Goal: Obtain resource: Obtain resource

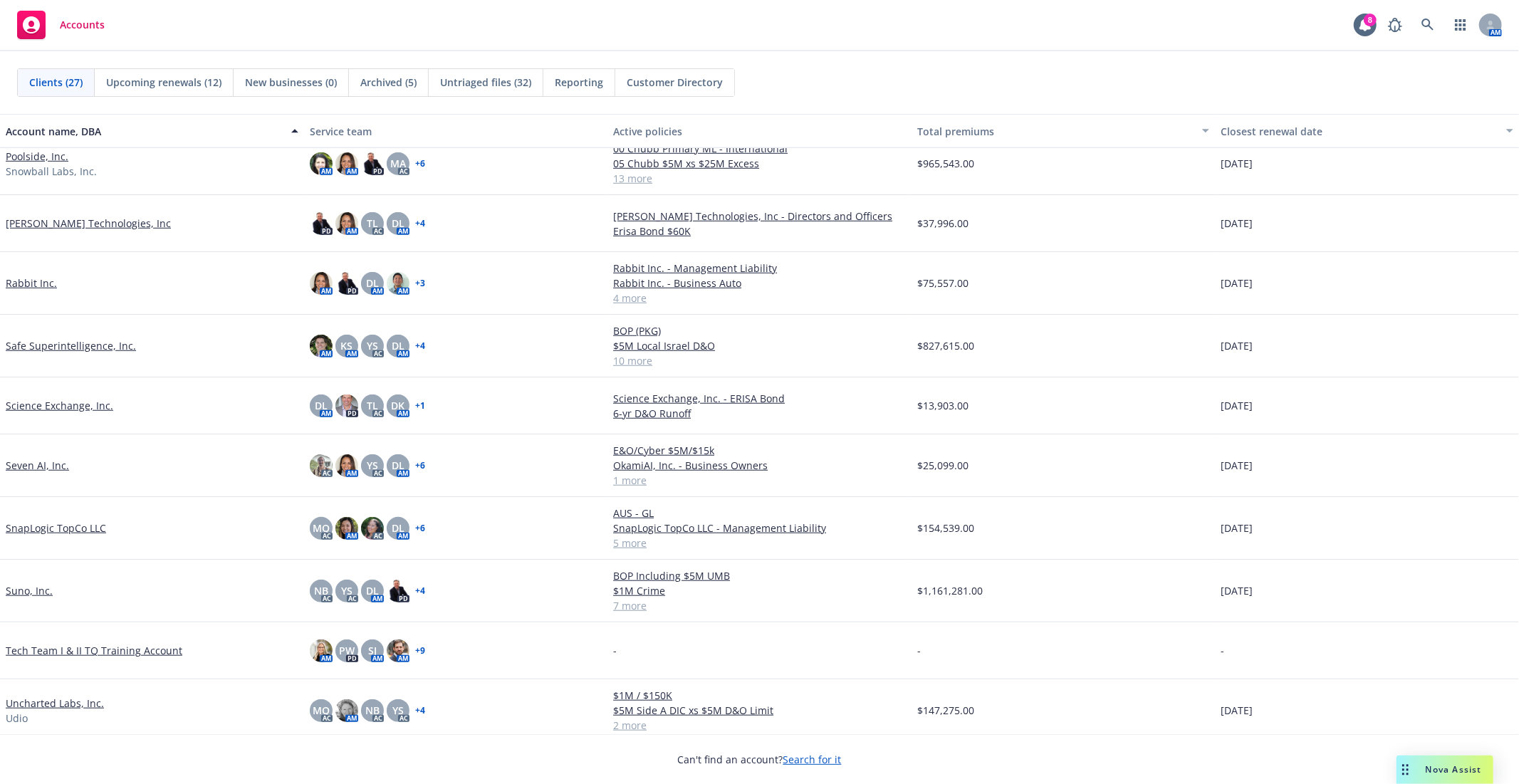
scroll to position [998, 0]
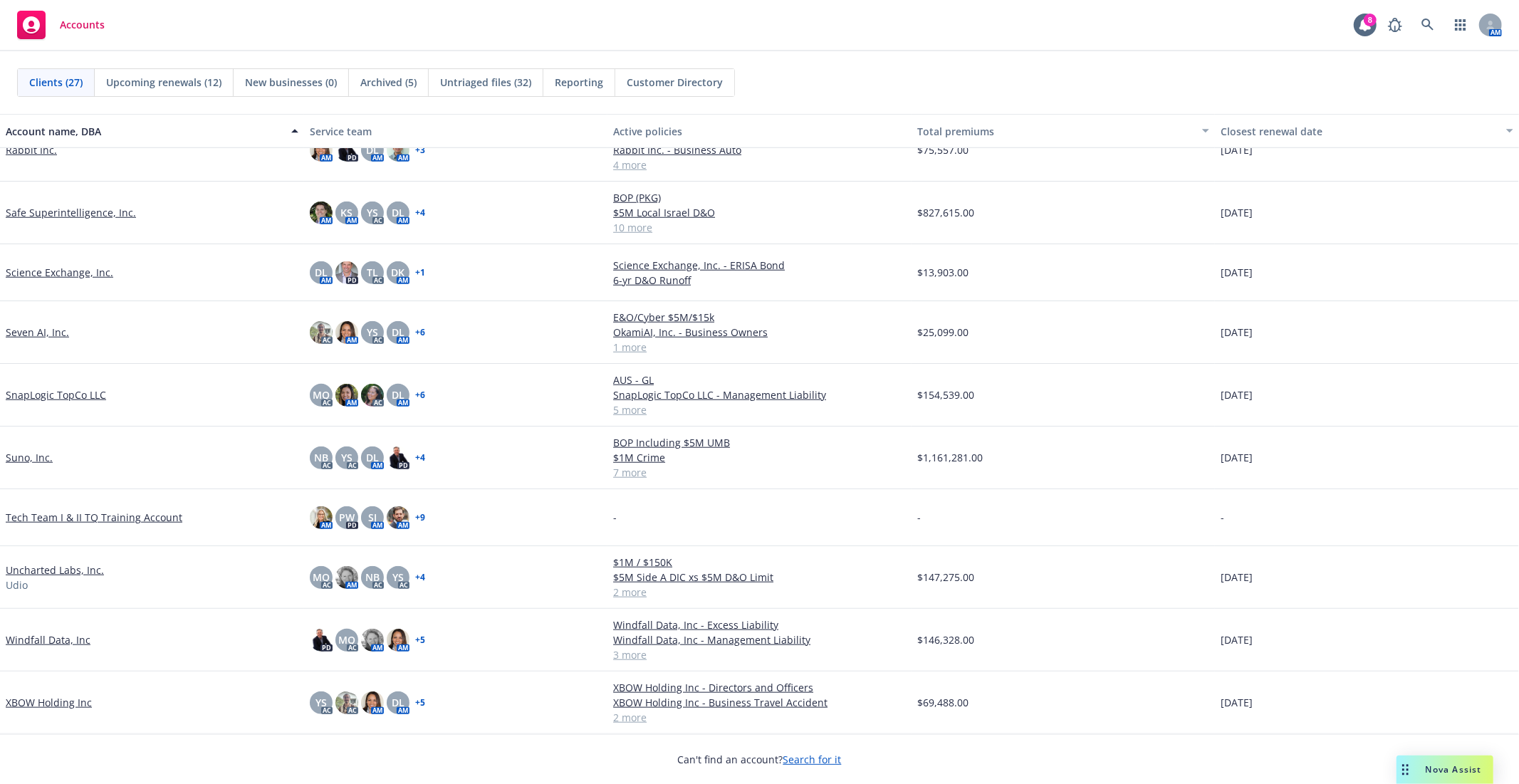
click at [50, 638] on link "Windfall Data, Inc" at bounding box center [48, 640] width 84 height 15
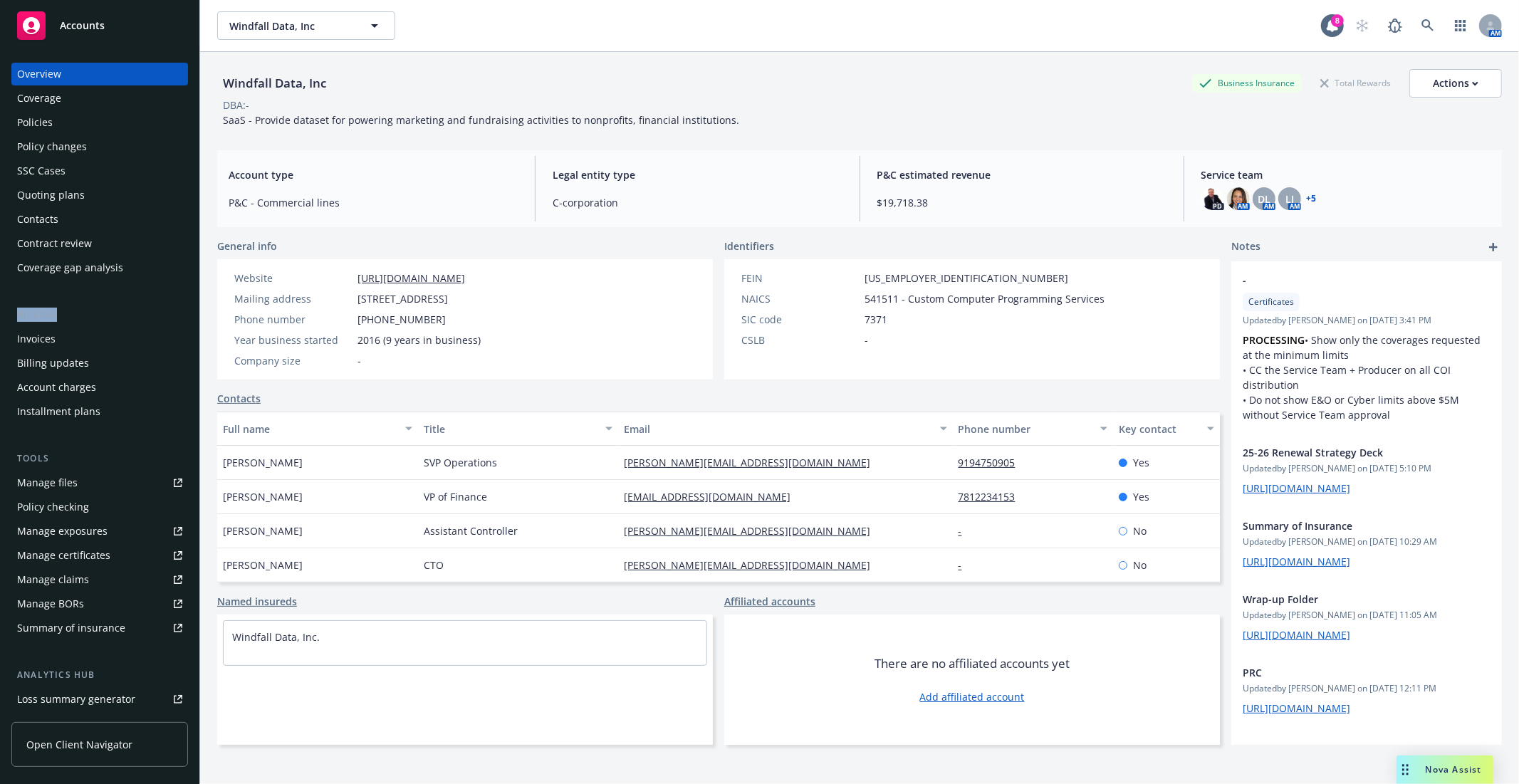
click at [183, 315] on div "Overview Coverage Policies Policy changes SSC Cases Quoting plans Contacts Cont…" at bounding box center [100, 414] width 199 height 738
click at [134, 333] on div "Invoices" at bounding box center [100, 338] width 165 height 23
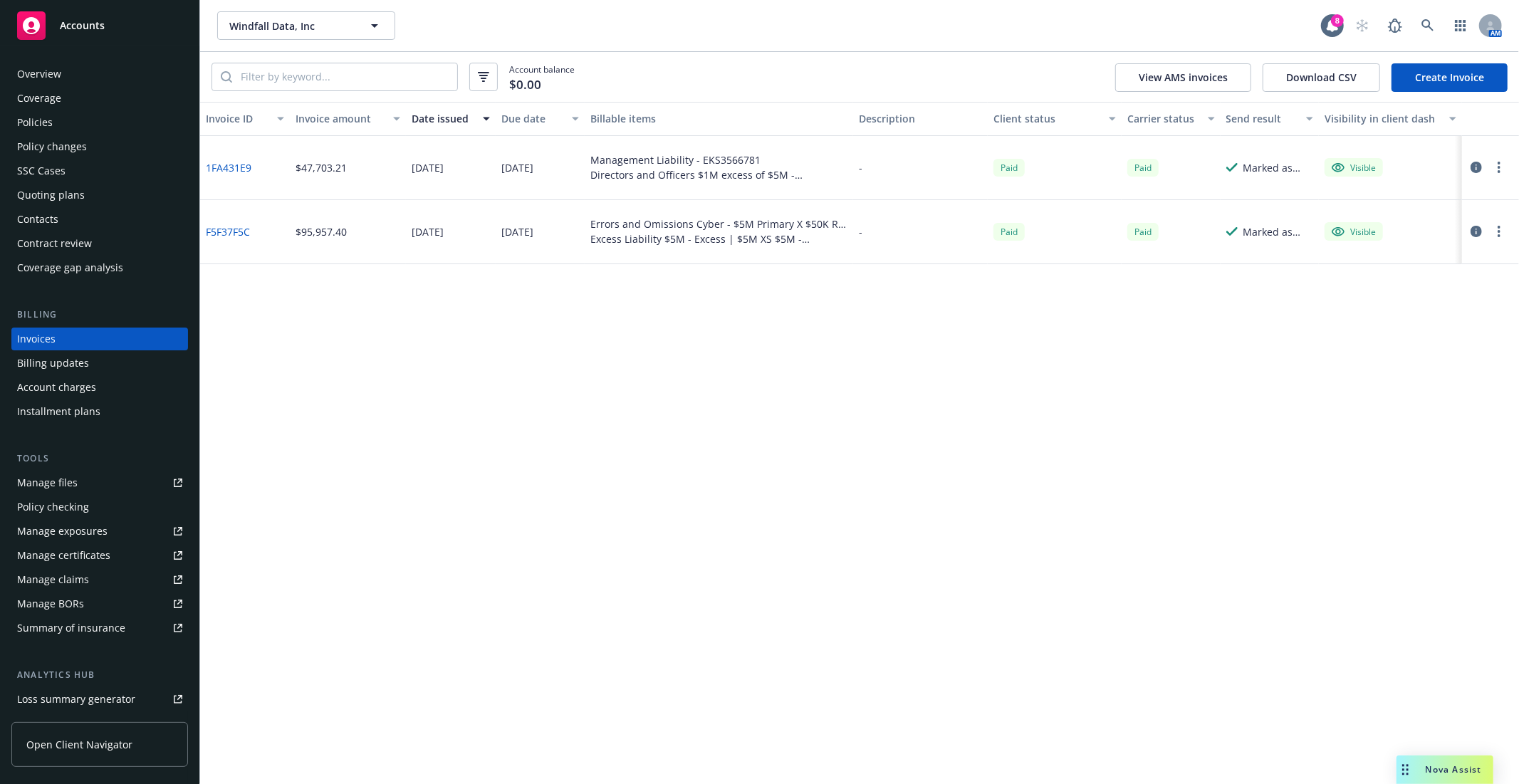
click at [78, 125] on div "Policies" at bounding box center [100, 122] width 165 height 23
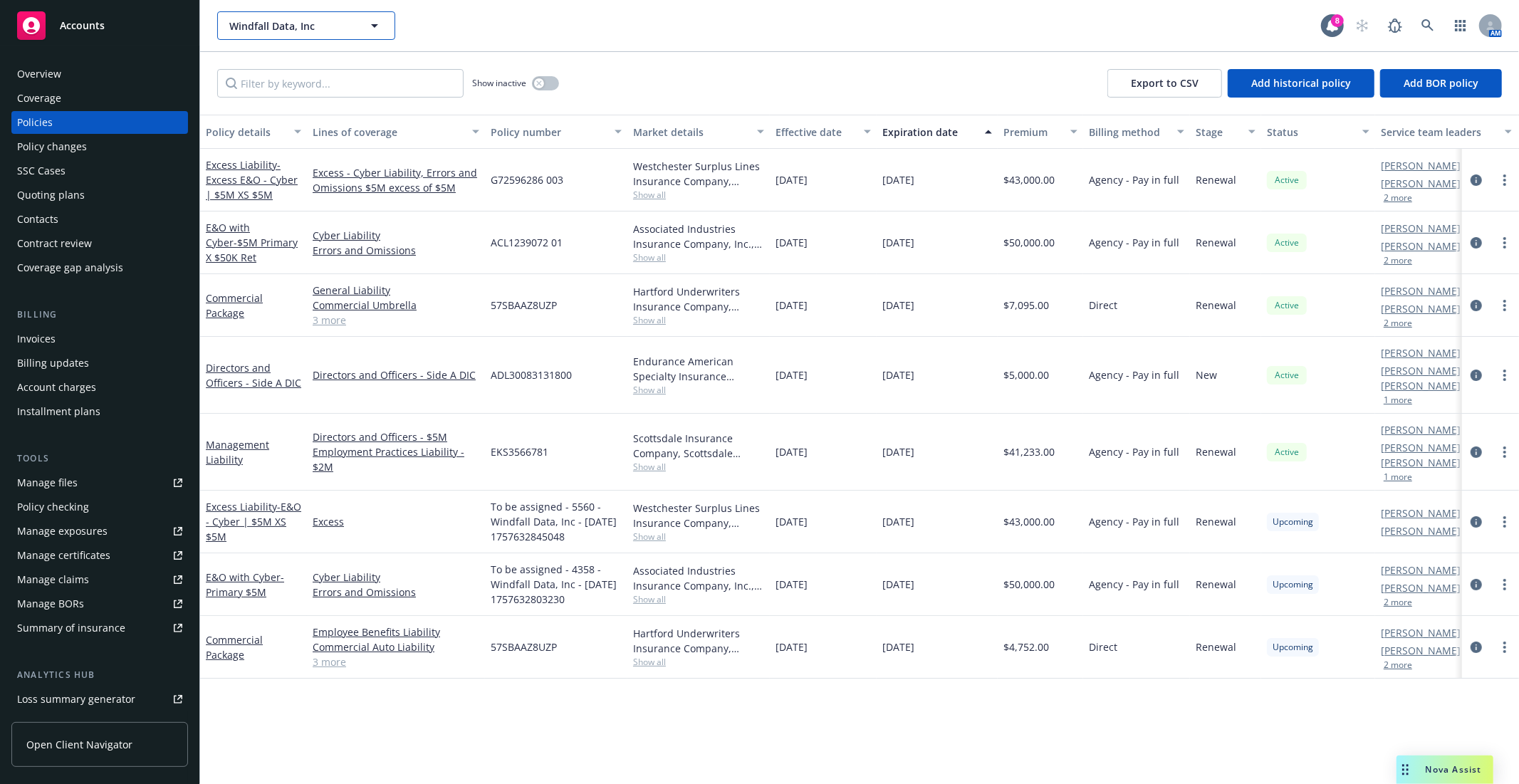
click at [336, 27] on span "Windfall Data, Inc" at bounding box center [291, 26] width 124 height 15
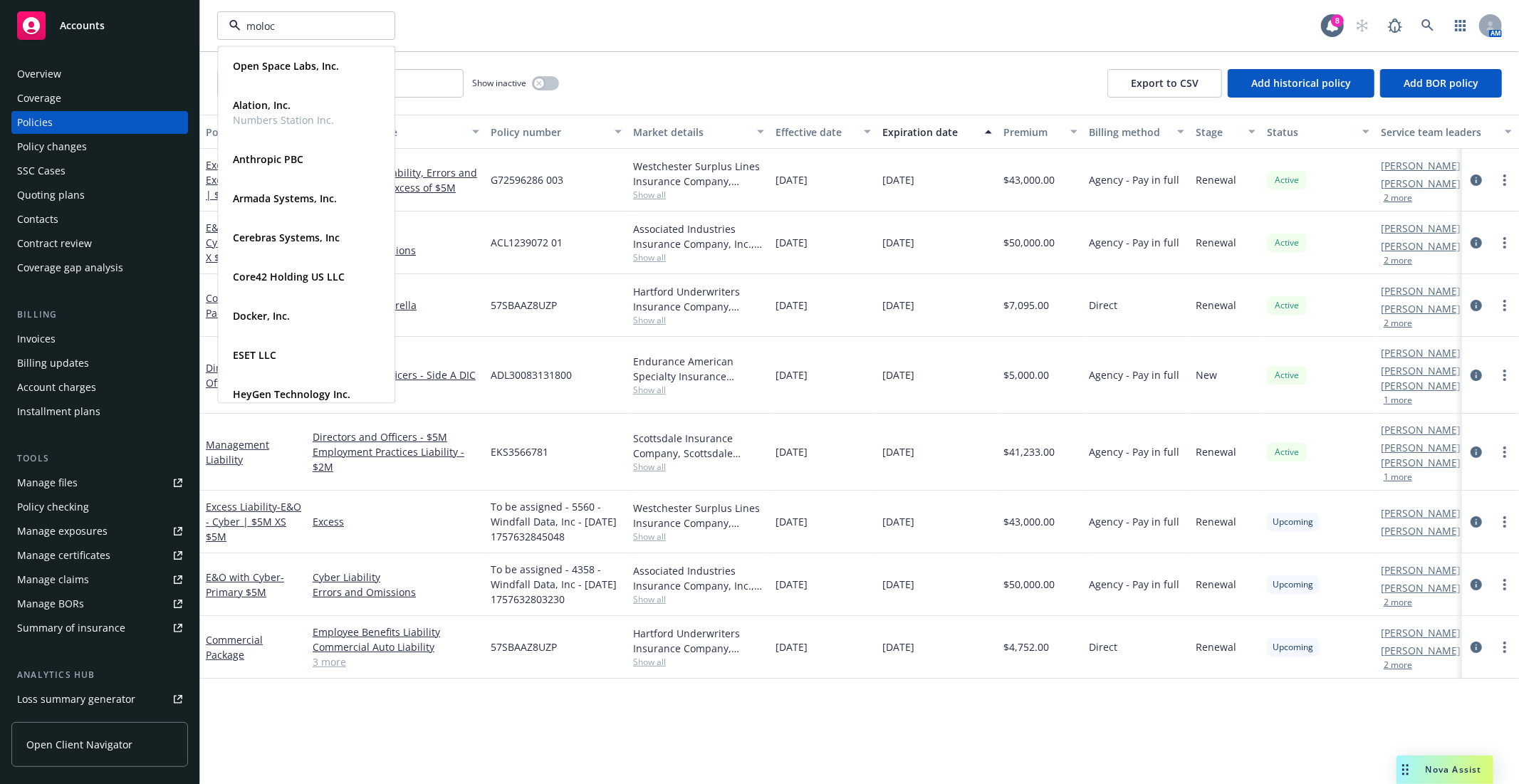
type input "moloco"
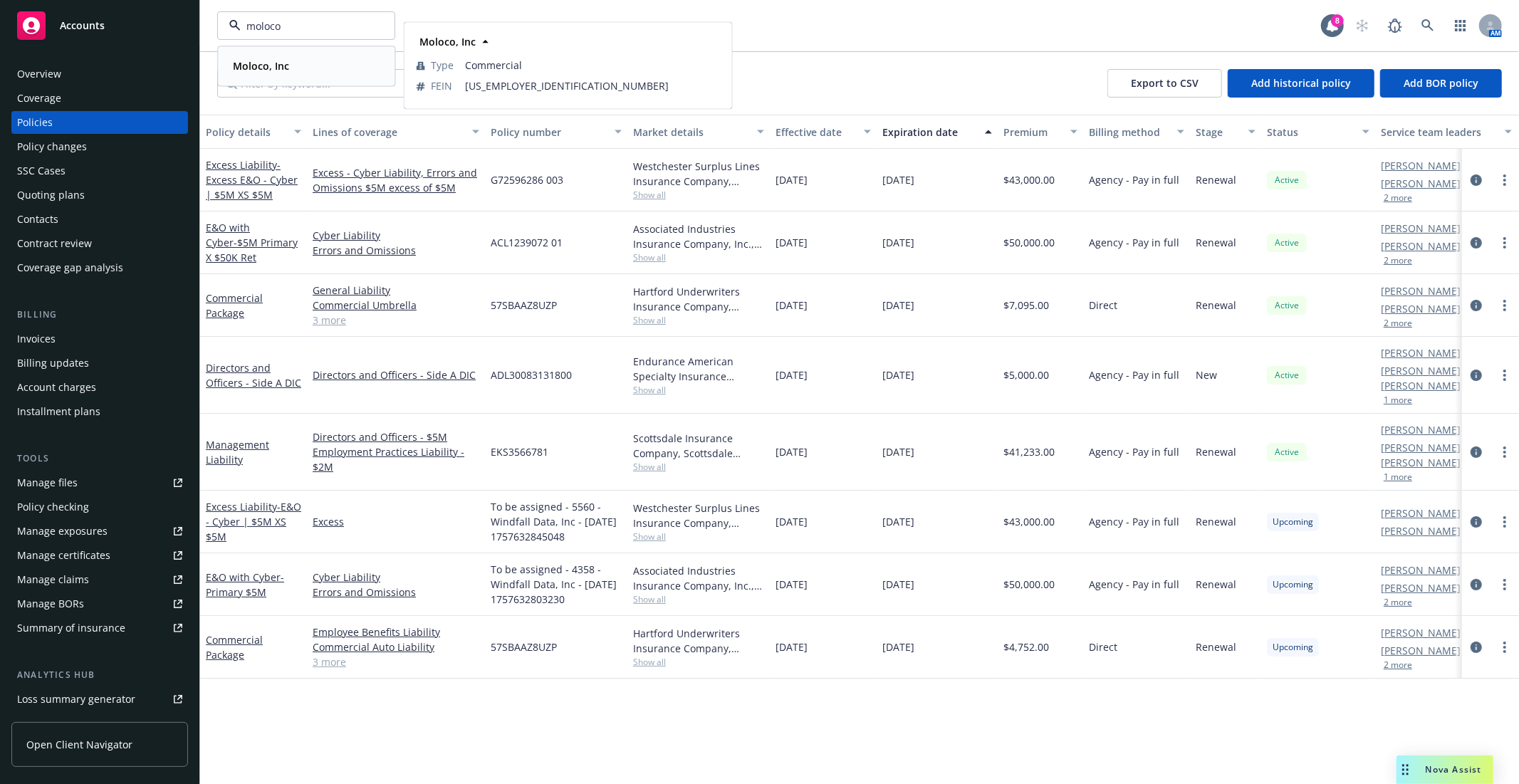
click at [304, 63] on div "Moloco, Inc" at bounding box center [305, 66] width 158 height 20
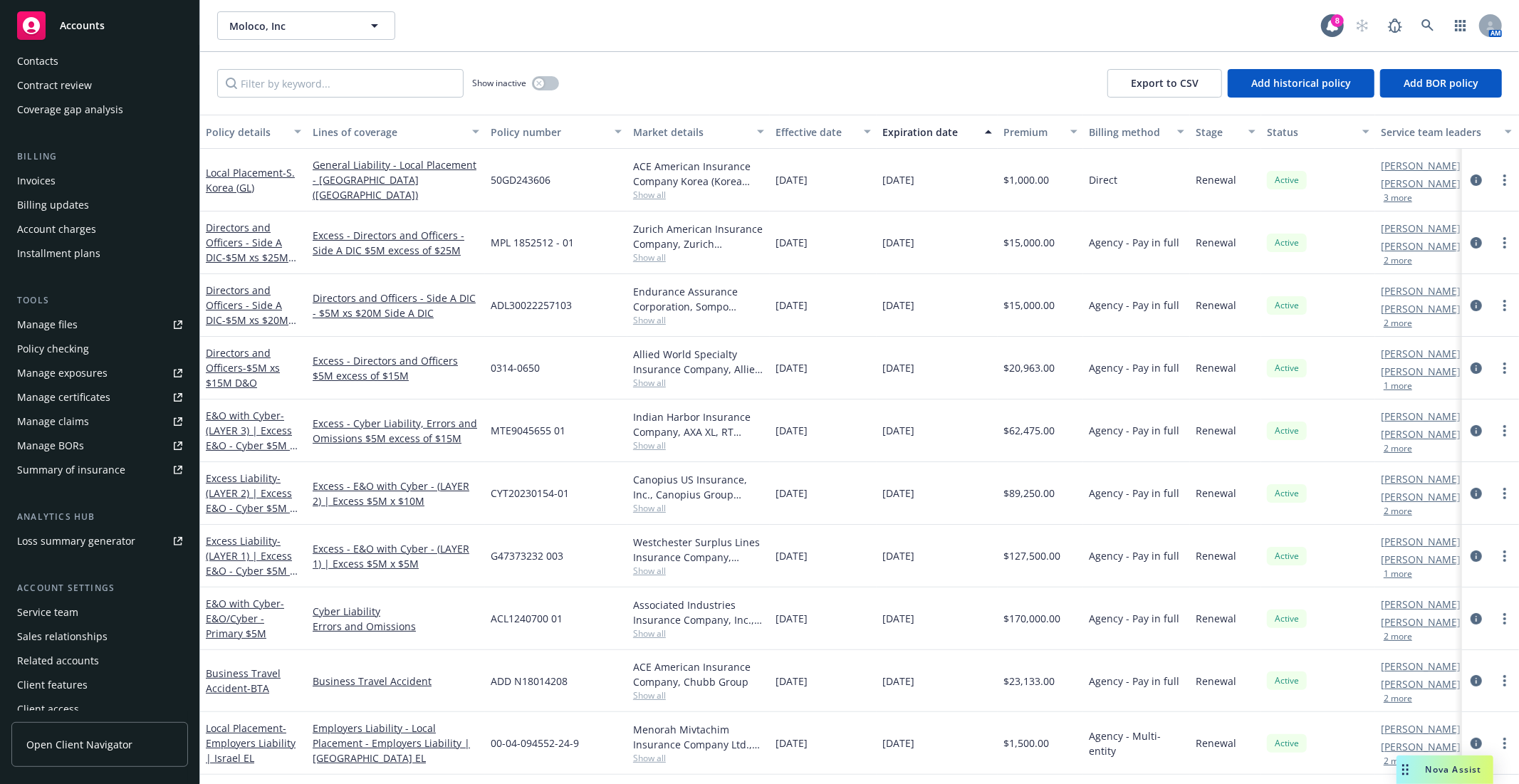
scroll to position [167, 0]
click at [57, 318] on div "Manage files" at bounding box center [47, 315] width 61 height 23
click at [548, 85] on button "button" at bounding box center [546, 83] width 27 height 14
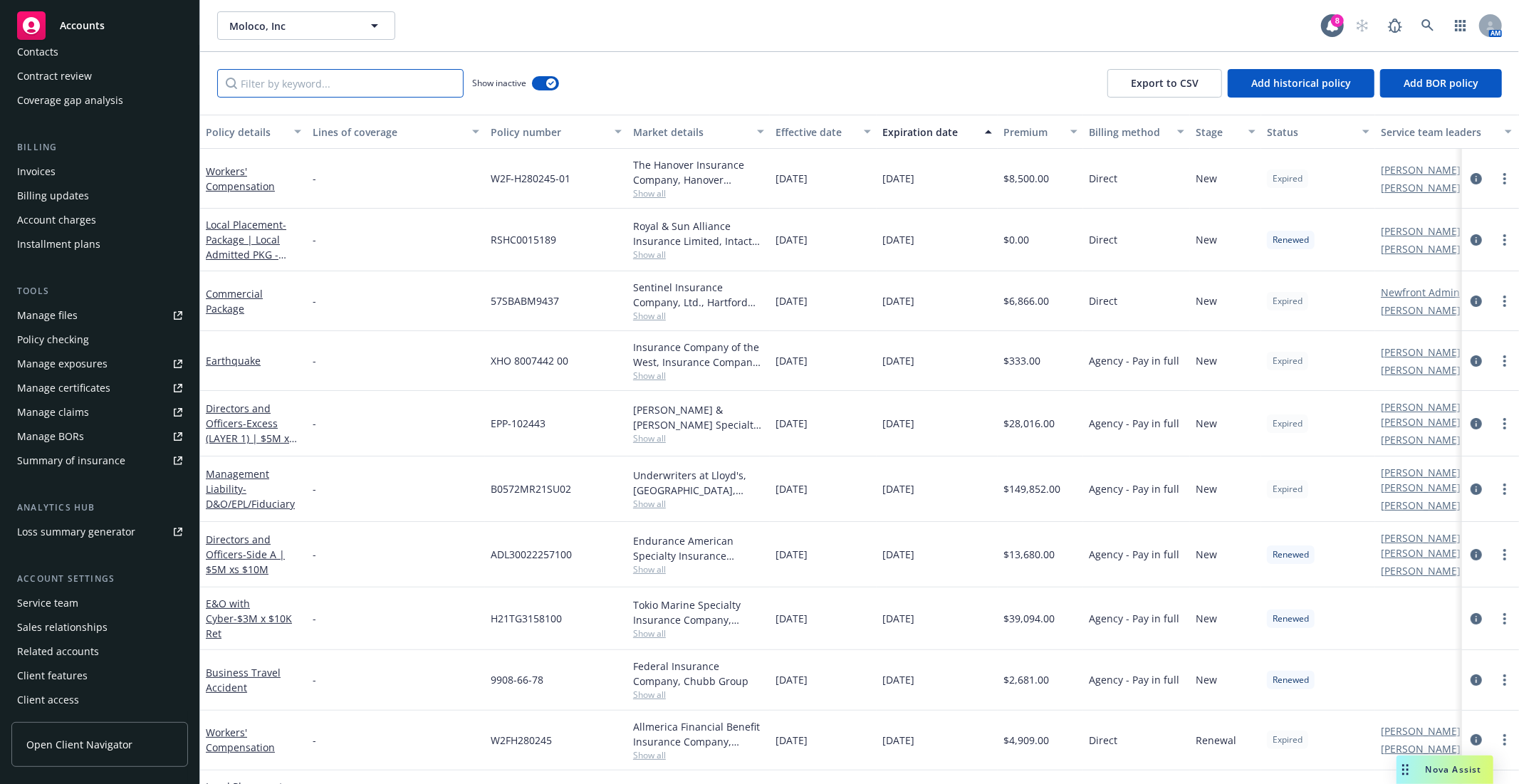
click at [373, 89] on input "Filter by keyword..." at bounding box center [340, 83] width 246 height 28
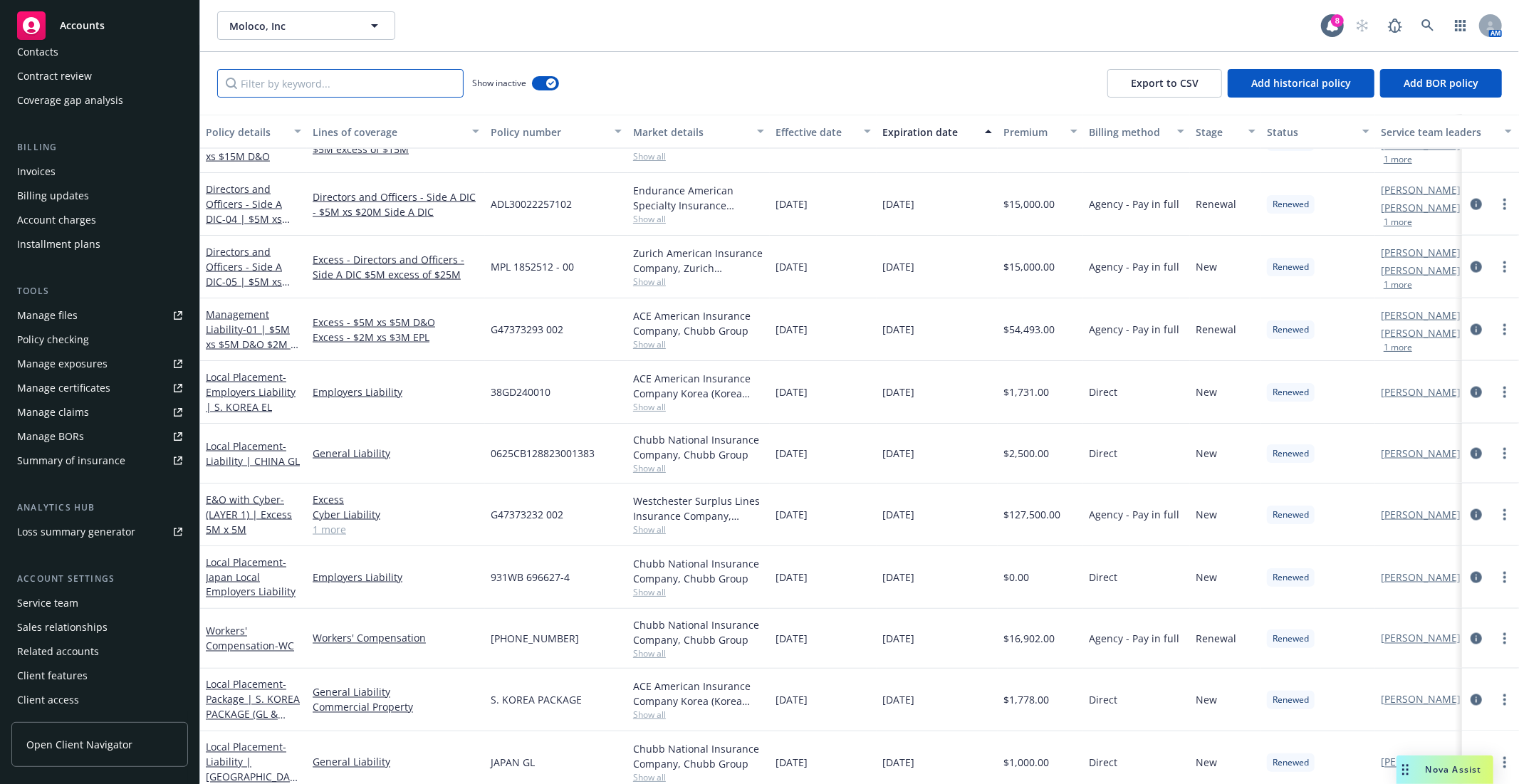
scroll to position [1819, 0]
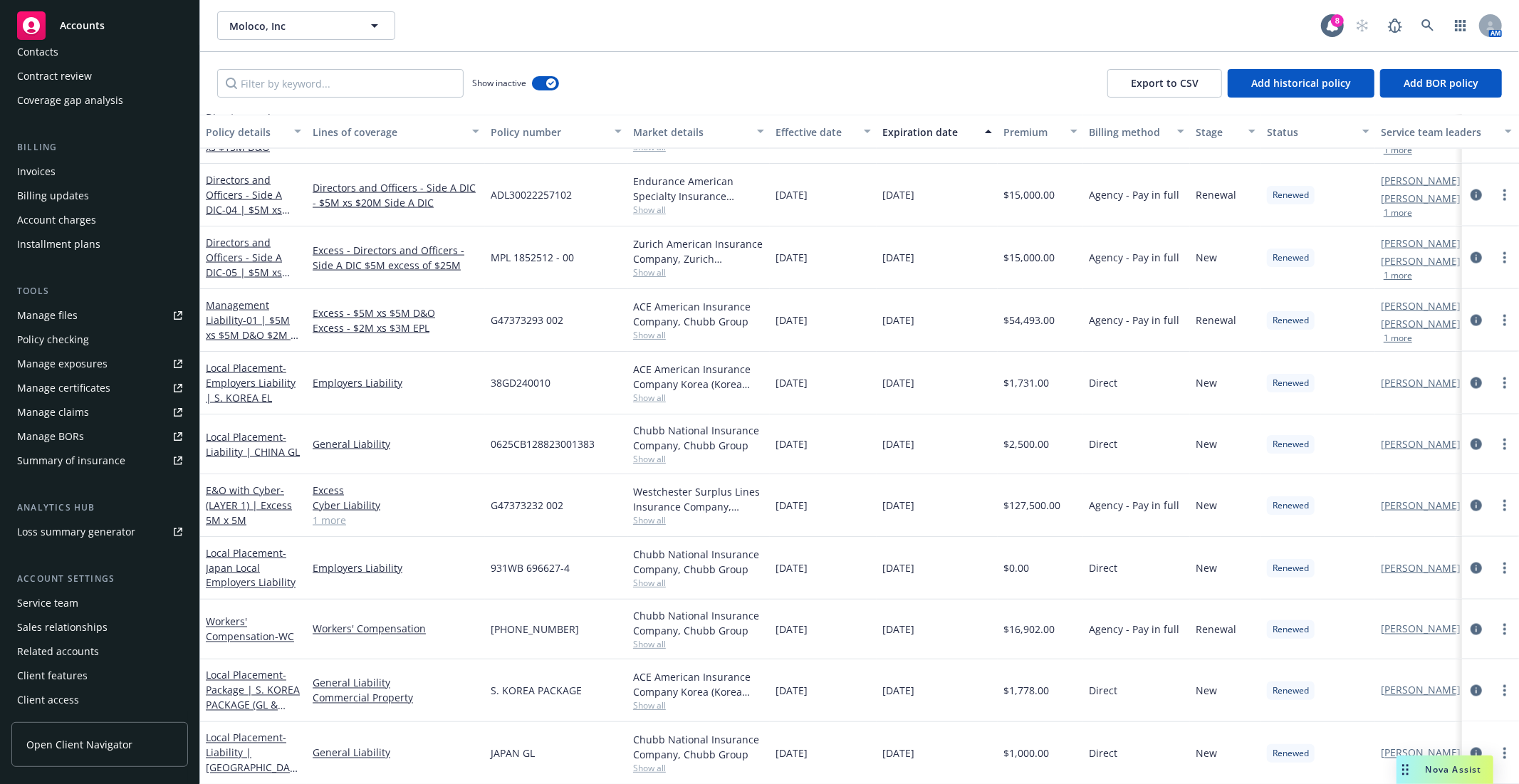
click at [807, 636] on span "[DATE]" at bounding box center [792, 629] width 32 height 15
click at [1470, 628] on icon "circleInformation" at bounding box center [1476, 629] width 11 height 11
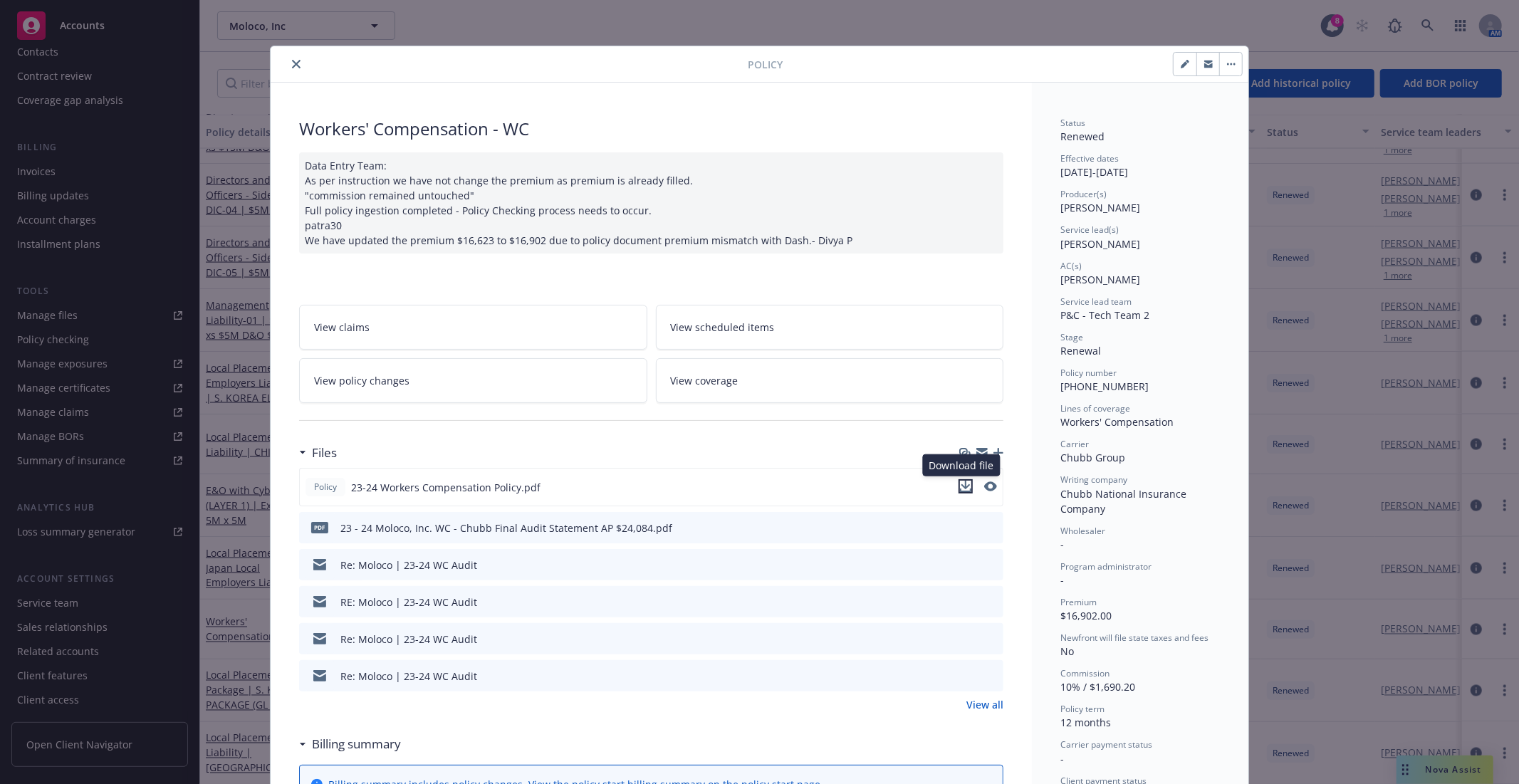
click at [966, 481] on button "download file" at bounding box center [965, 486] width 14 height 14
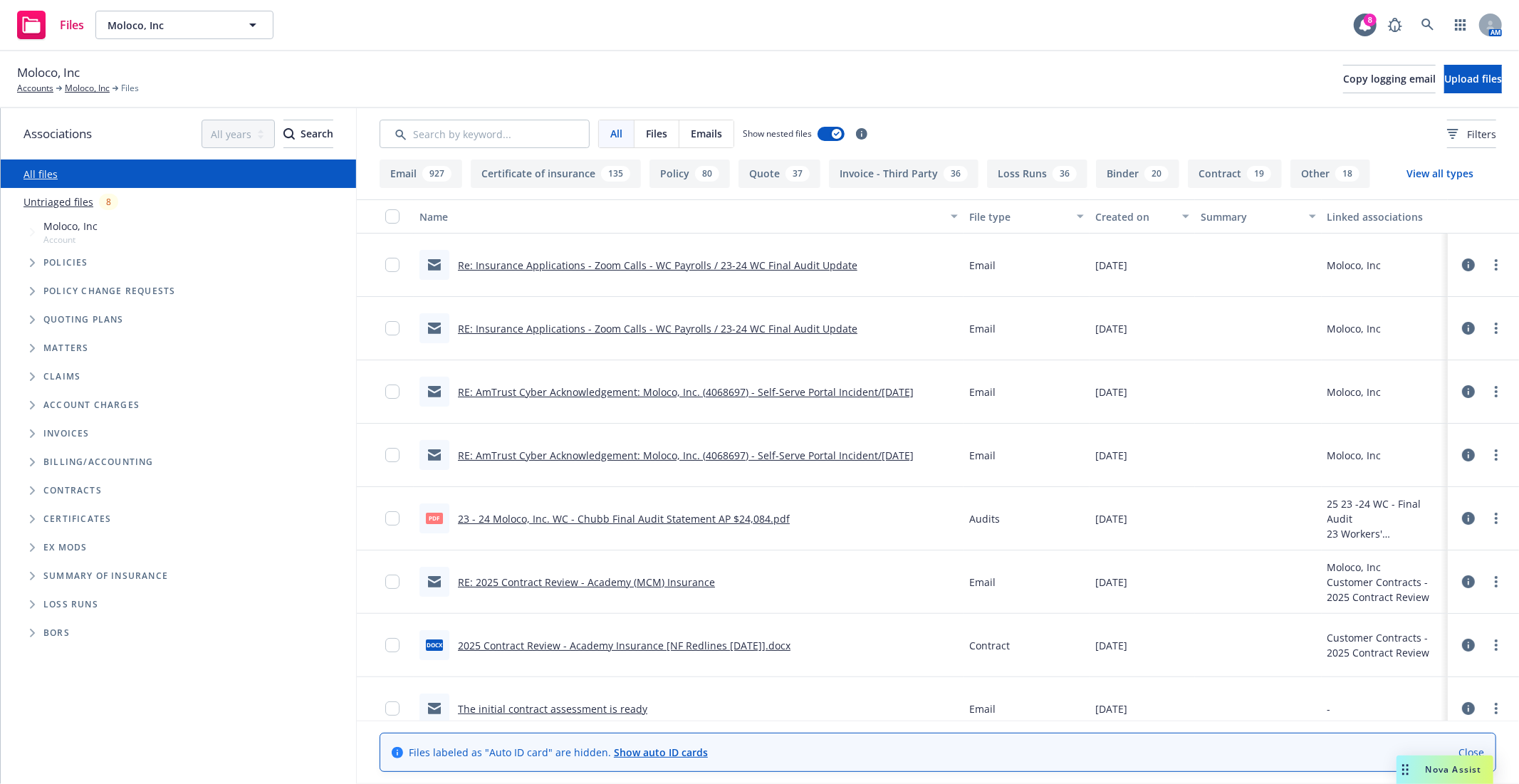
click at [30, 266] on icon "Tree Example" at bounding box center [32, 262] width 6 height 9
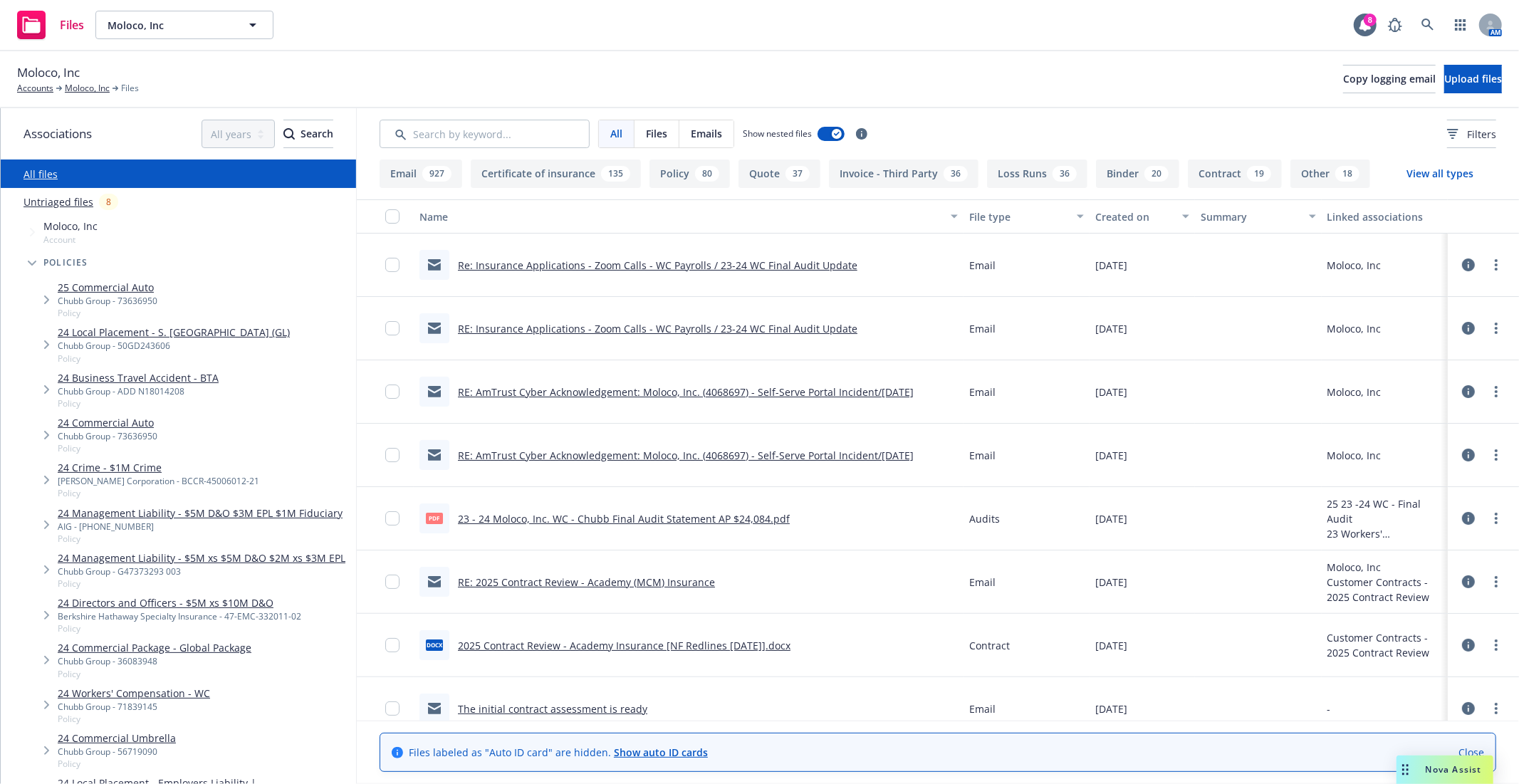
click at [1475, 750] on link "Close" at bounding box center [1471, 752] width 26 height 15
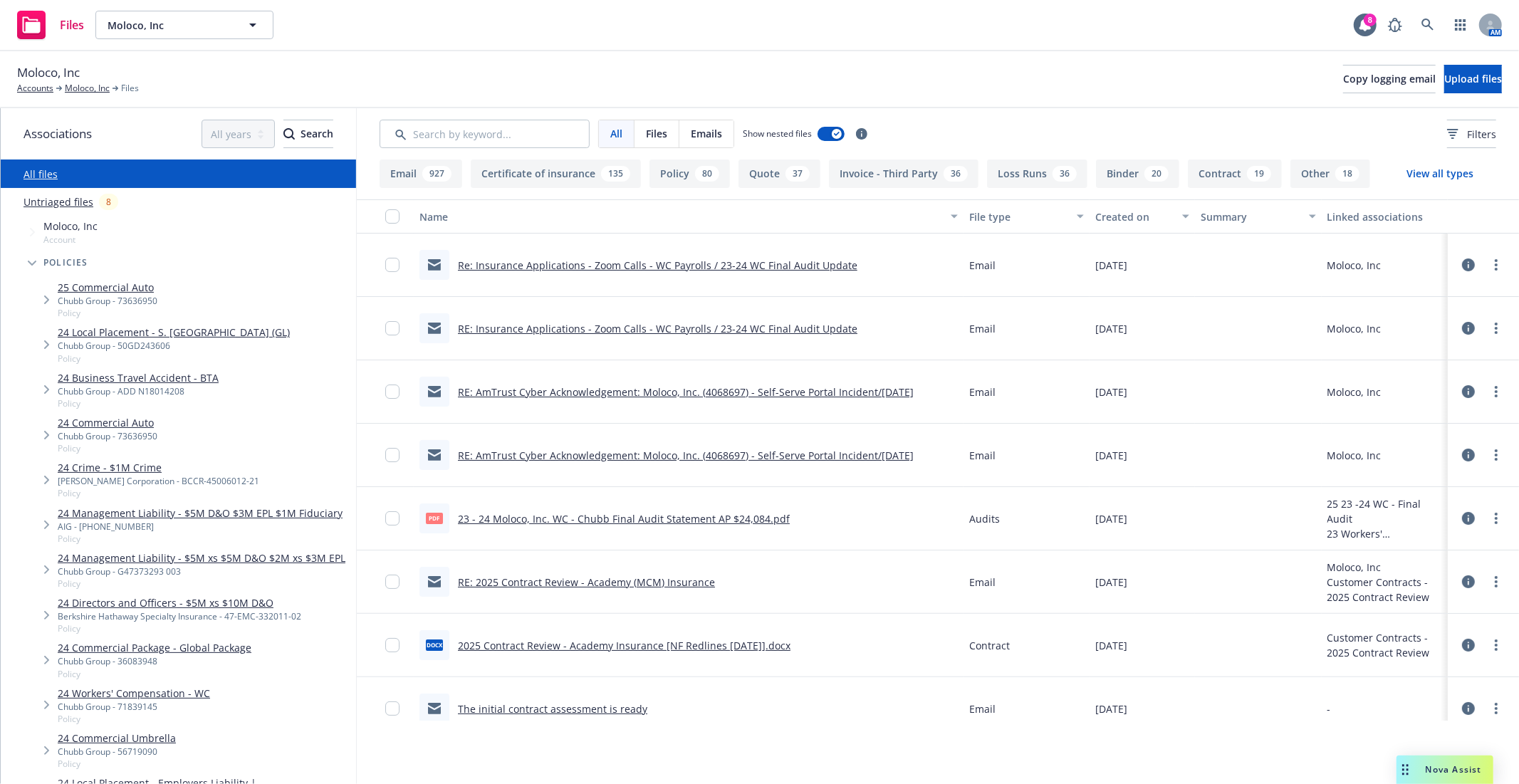
click at [529, 51] on div "Moloco, Inc Accounts Moloco, Inc Files Copy logging email Upload files" at bounding box center [760, 79] width 1519 height 57
click at [629, 57] on div "Moloco, Inc Accounts Moloco, Inc Files Copy logging email Upload files" at bounding box center [760, 79] width 1519 height 57
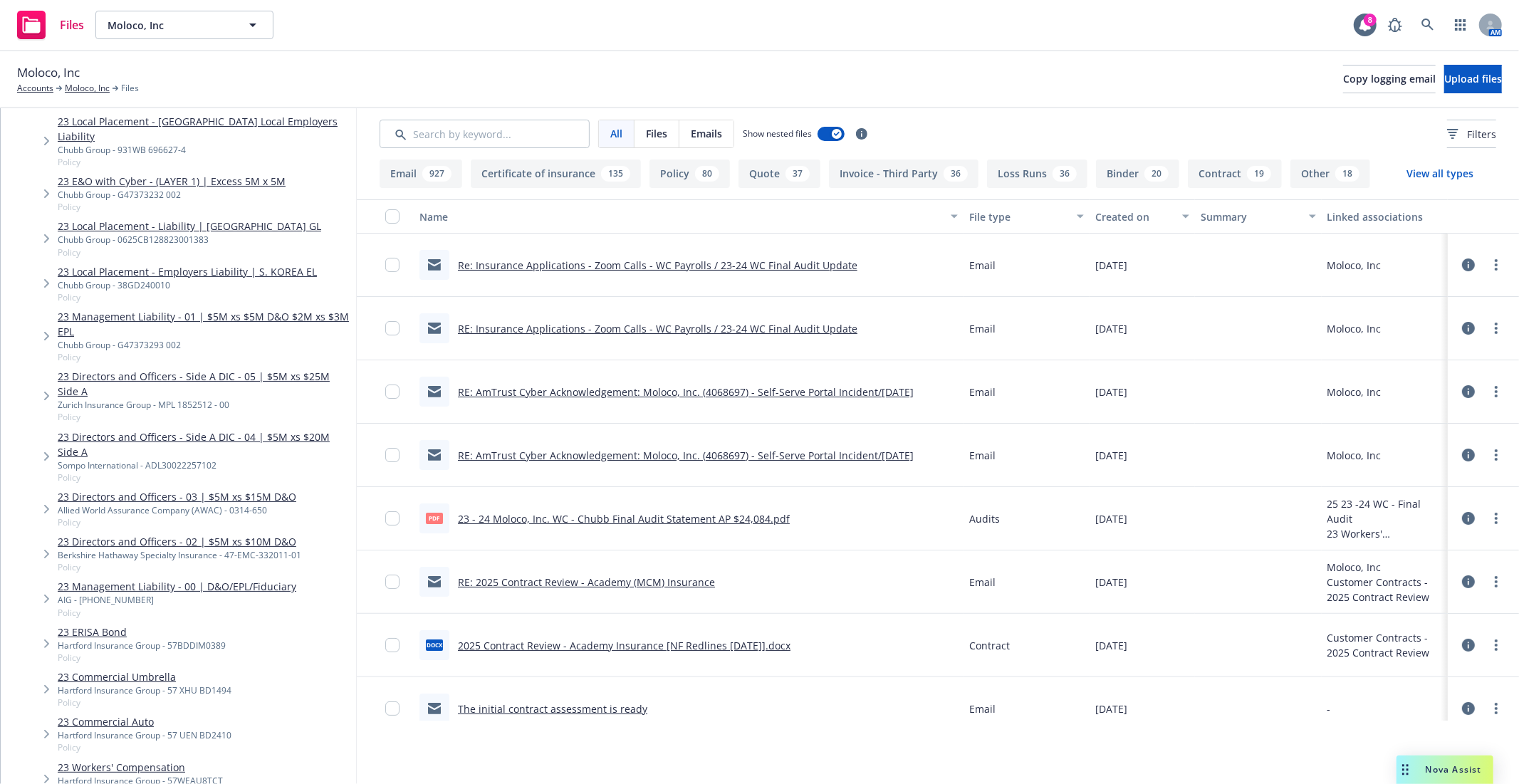
scroll to position [2632, 0]
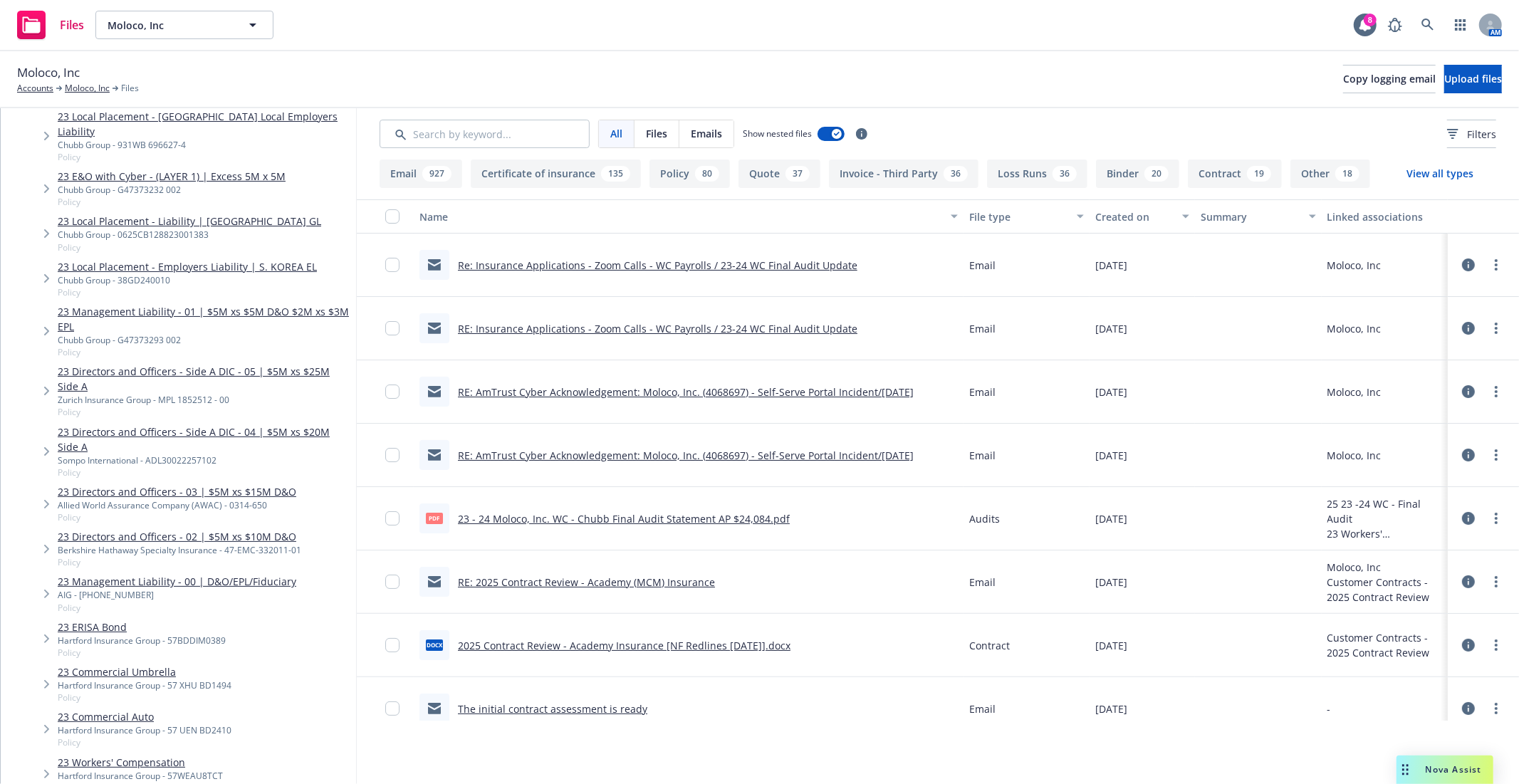
click at [140, 754] on link "23 Workers' Compensation" at bounding box center [141, 762] width 165 height 15
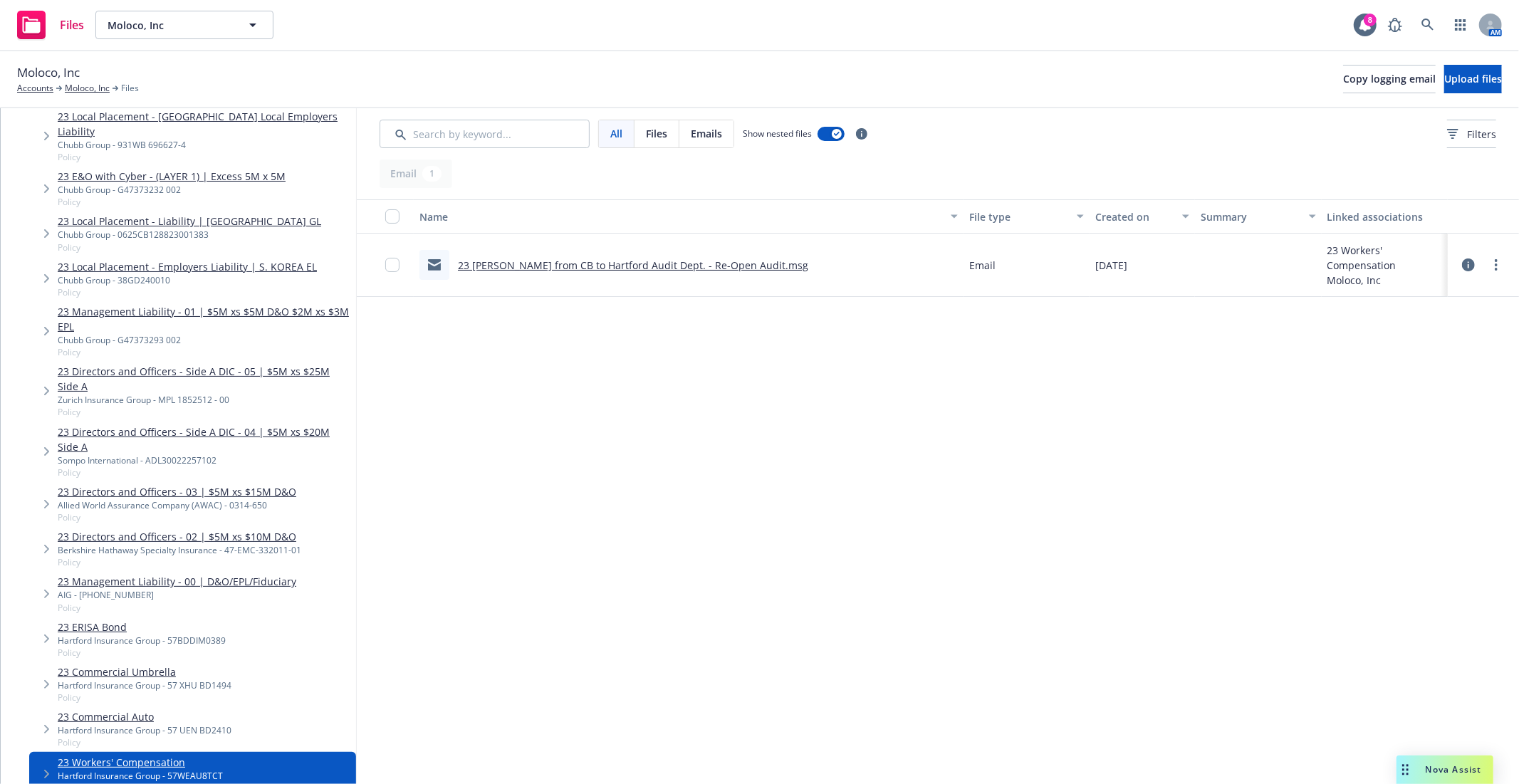
click at [552, 269] on div "23 WC - EM from CB to Hartford Audit Dept. - Re-Open Audit.msg" at bounding box center [632, 265] width 350 height 15
click at [551, 265] on link "23 WC - EM from CB to Hartford Audit Dept. - Re-Open Audit.msg" at bounding box center [632, 265] width 350 height 14
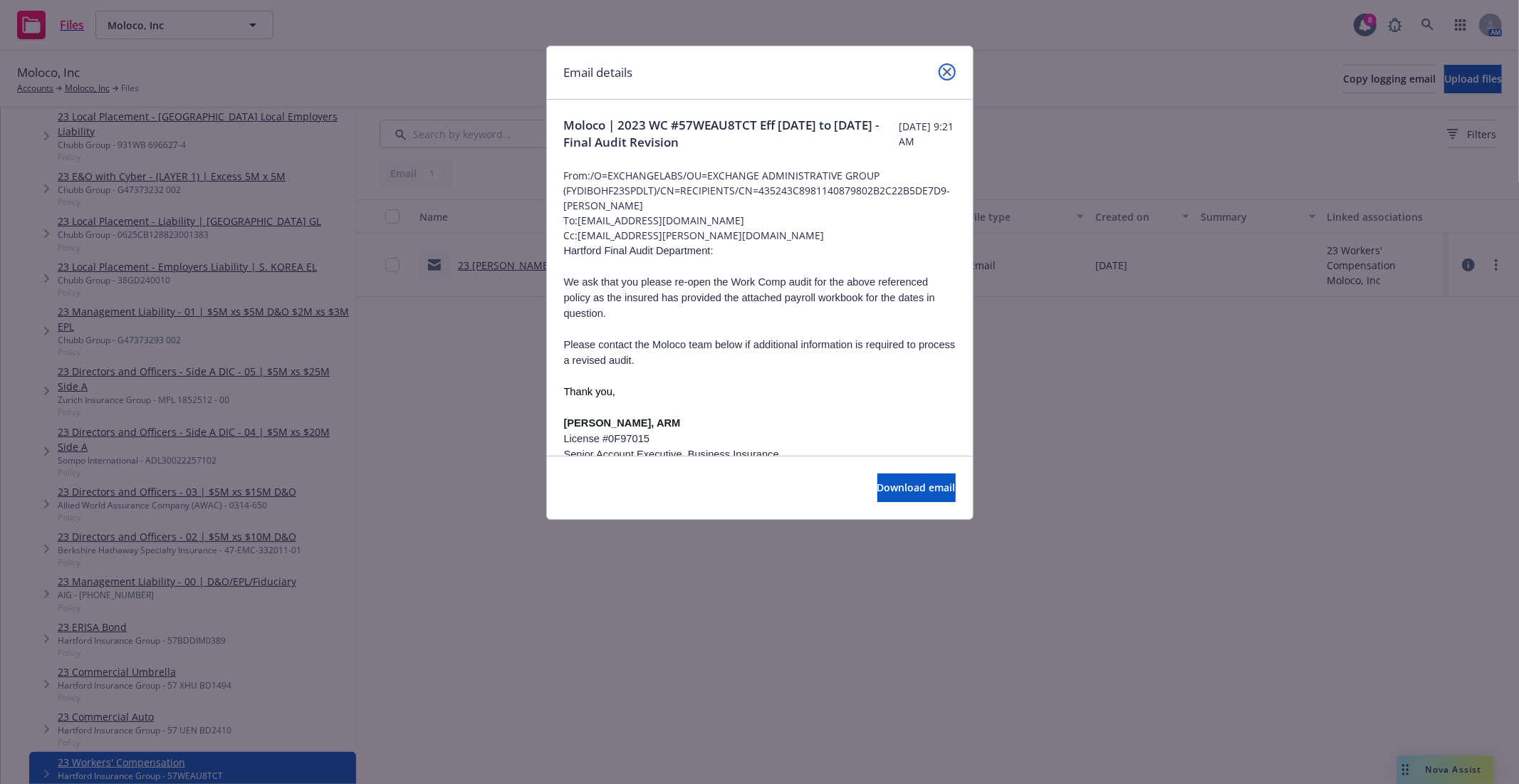
click at [948, 75] on icon "close" at bounding box center [947, 72] width 9 height 9
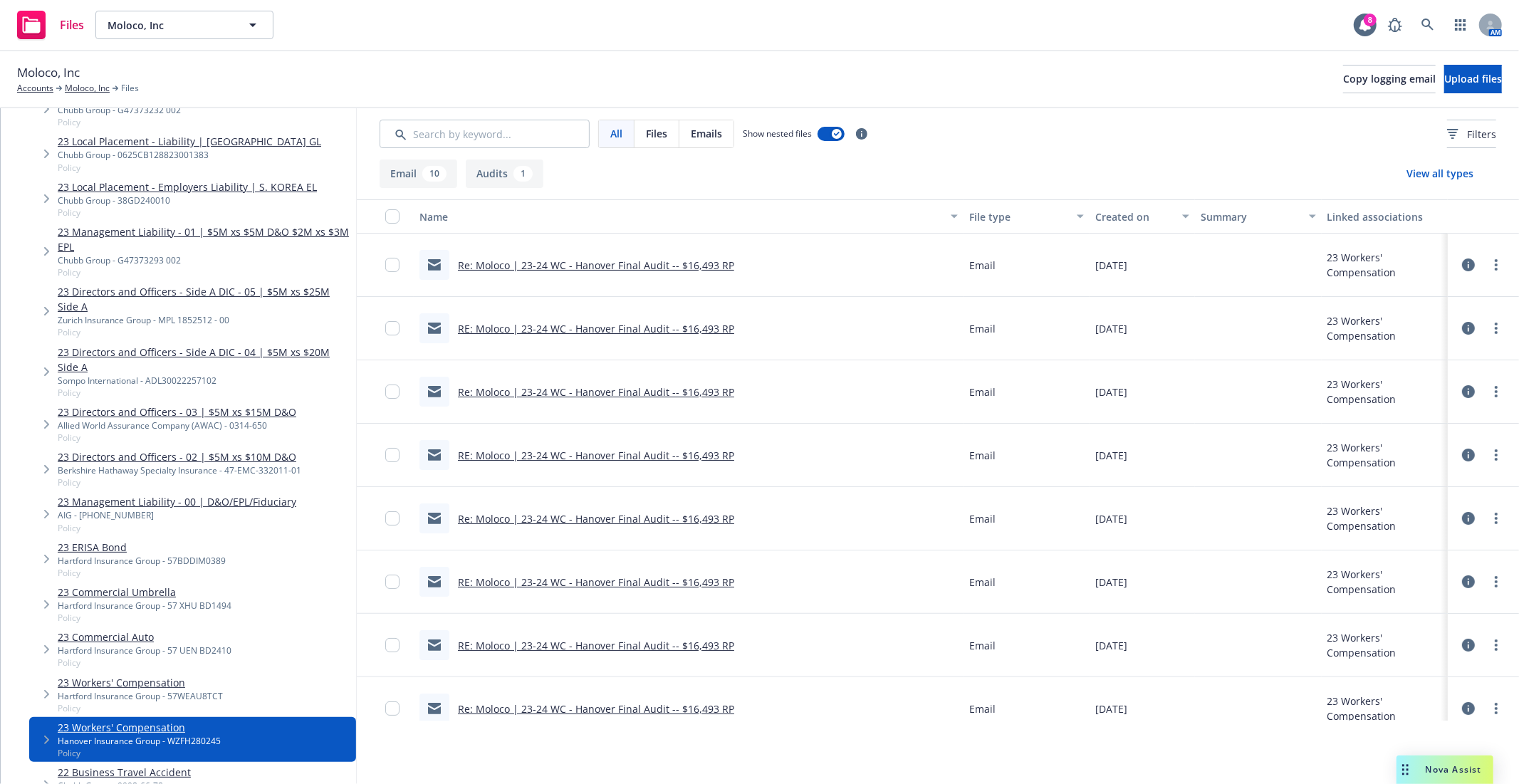
scroll to position [2791, 0]
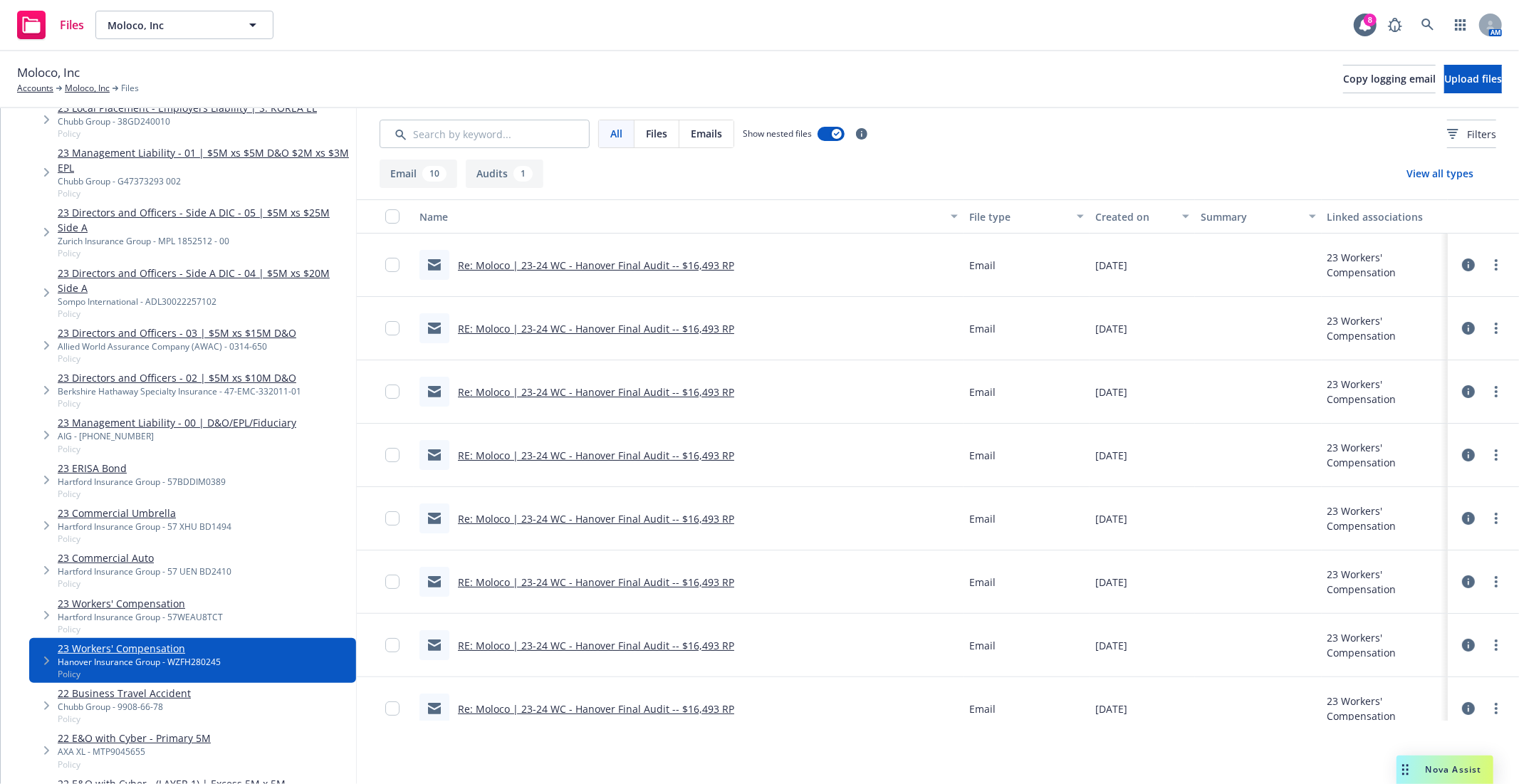
click at [137, 596] on link "23 Workers' Compensation" at bounding box center [141, 603] width 165 height 15
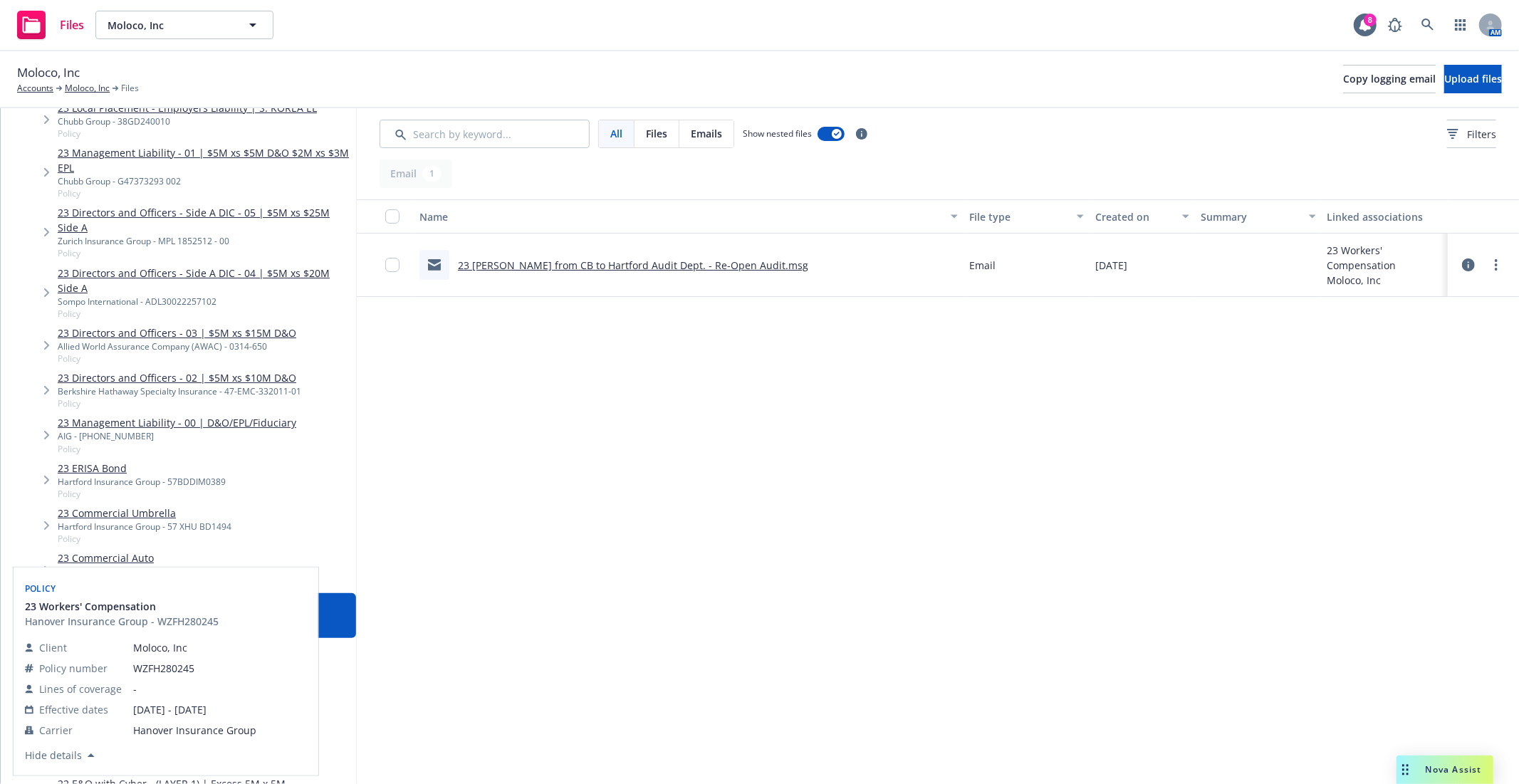
click at [145, 641] on link "23 Workers' Compensation" at bounding box center [139, 649] width 163 height 15
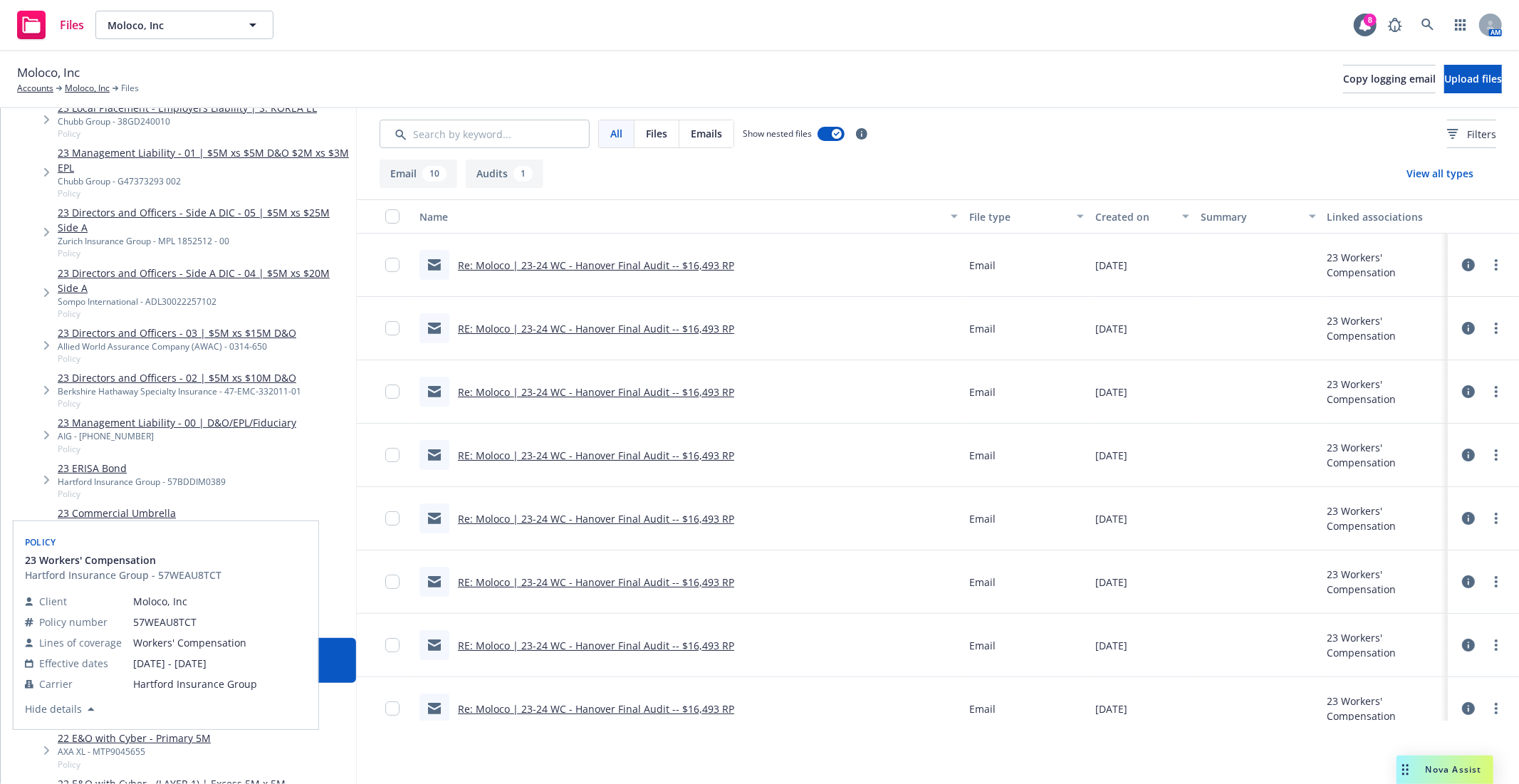
click at [152, 596] on link "23 Workers' Compensation" at bounding box center [141, 603] width 165 height 15
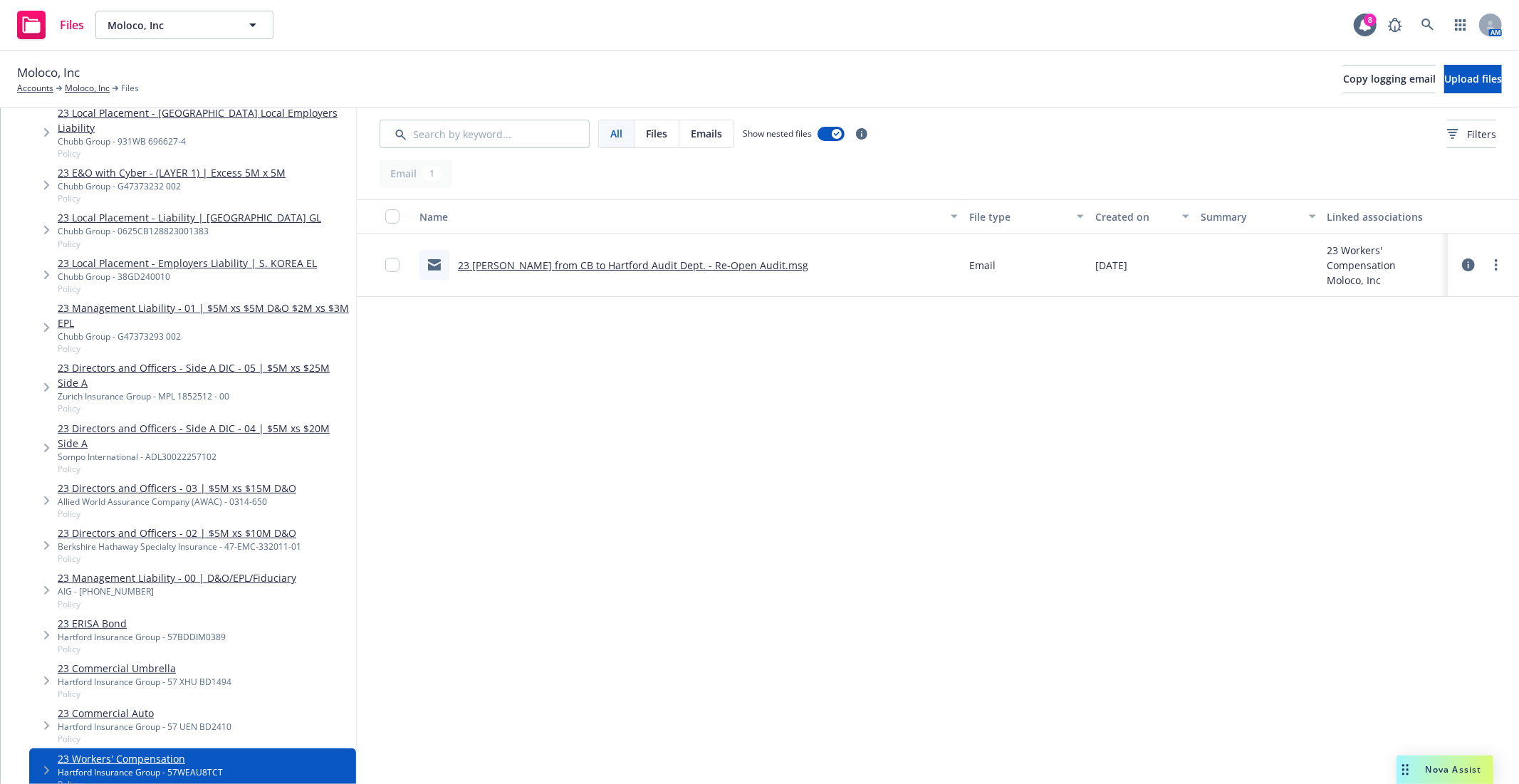
scroll to position [2624, 0]
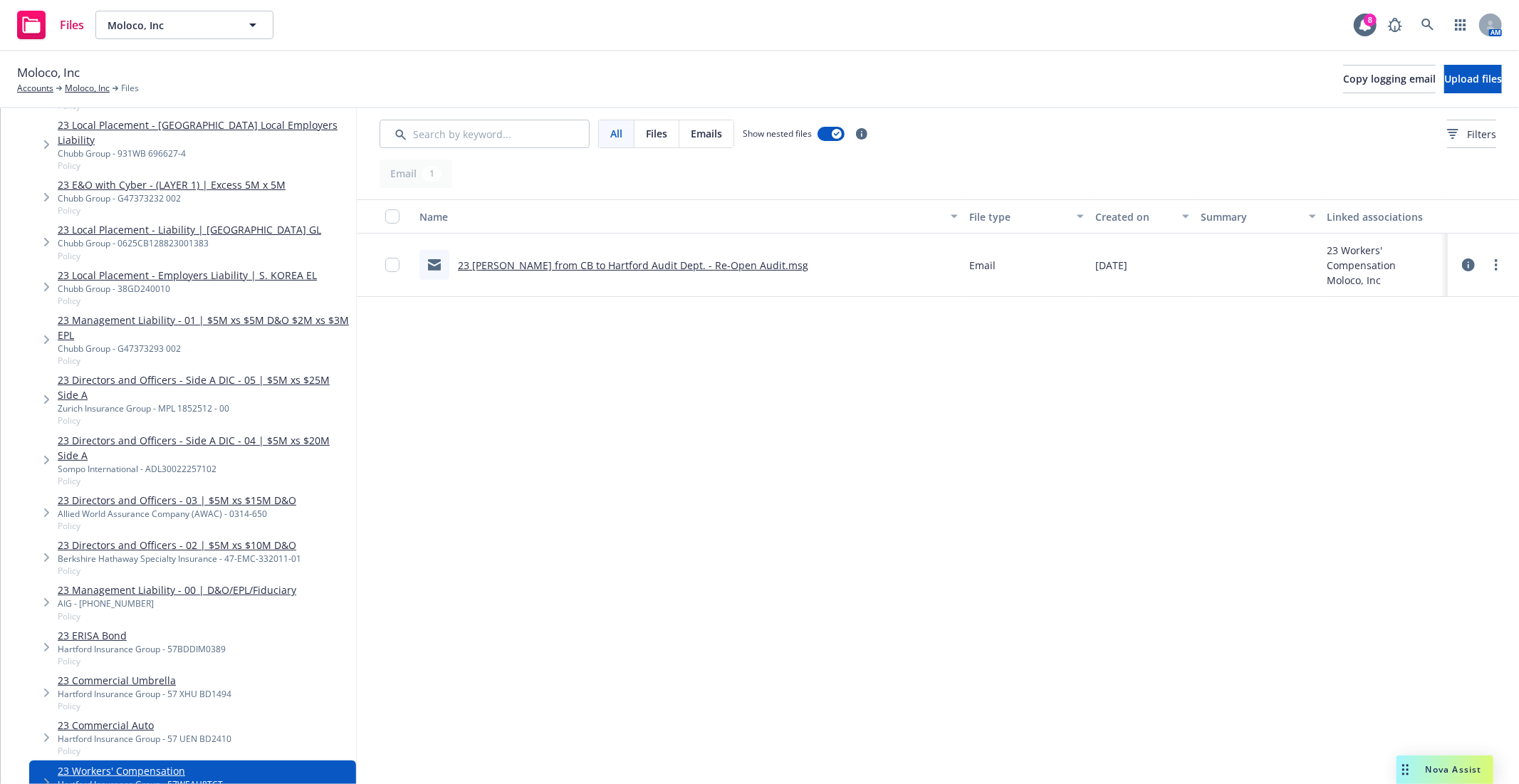
click at [112, 745] on span "Policy" at bounding box center [145, 751] width 174 height 12
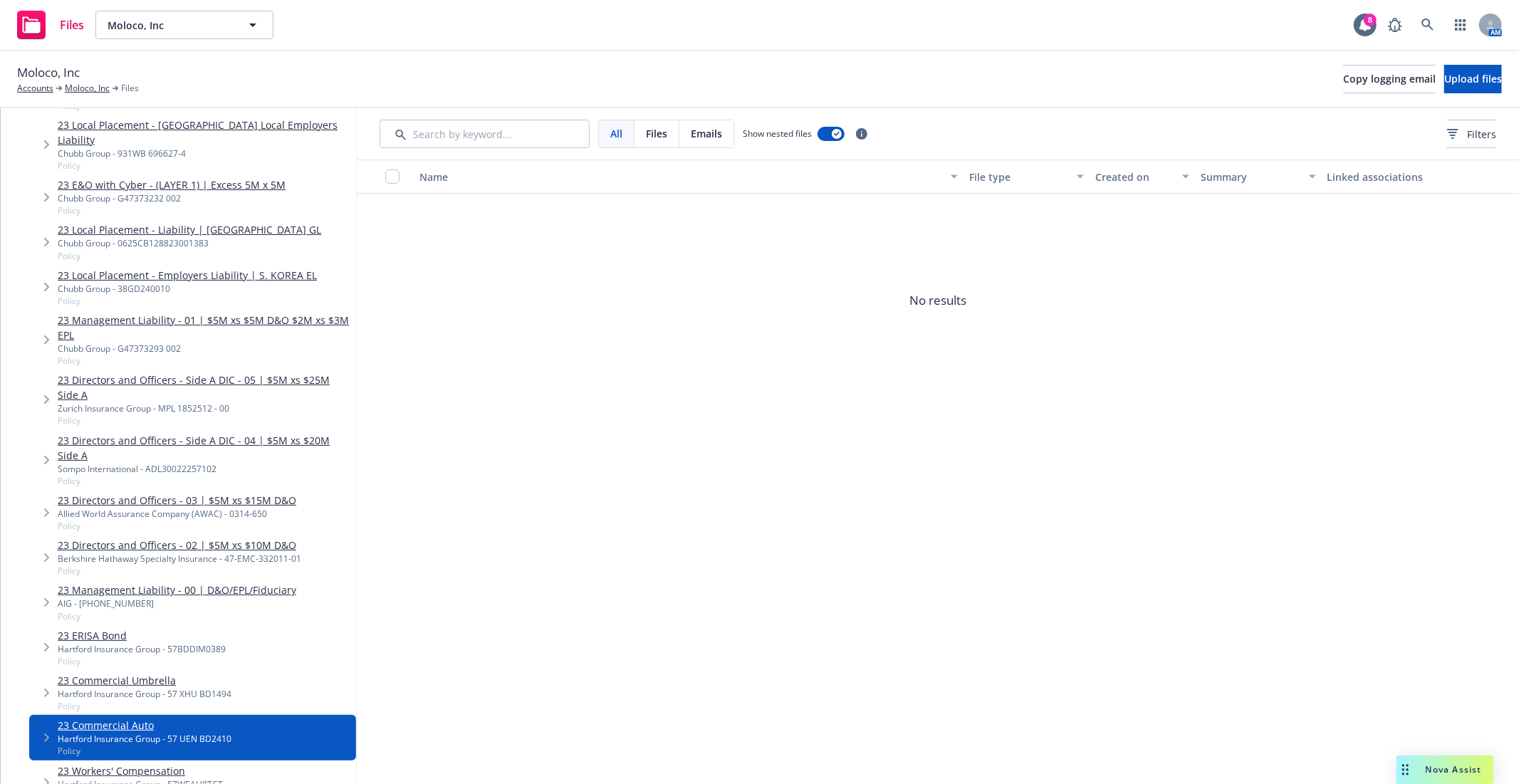
click at [114, 688] on div "Hartford Insurance Group - 57 XHU BD1494" at bounding box center [145, 694] width 174 height 12
